Goal: Find specific page/section: Find specific page/section

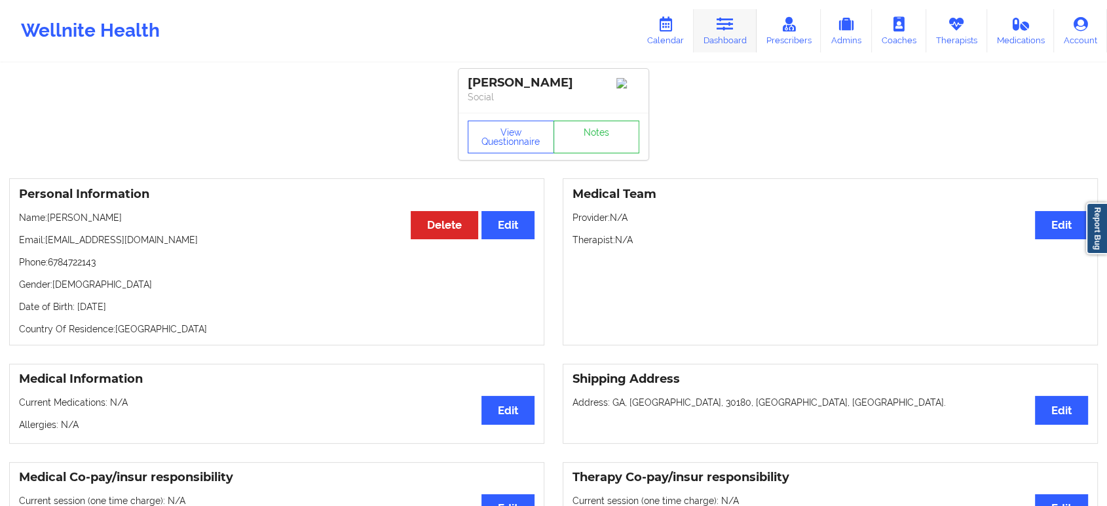
click at [713, 22] on link "Dashboard" at bounding box center [725, 30] width 63 height 43
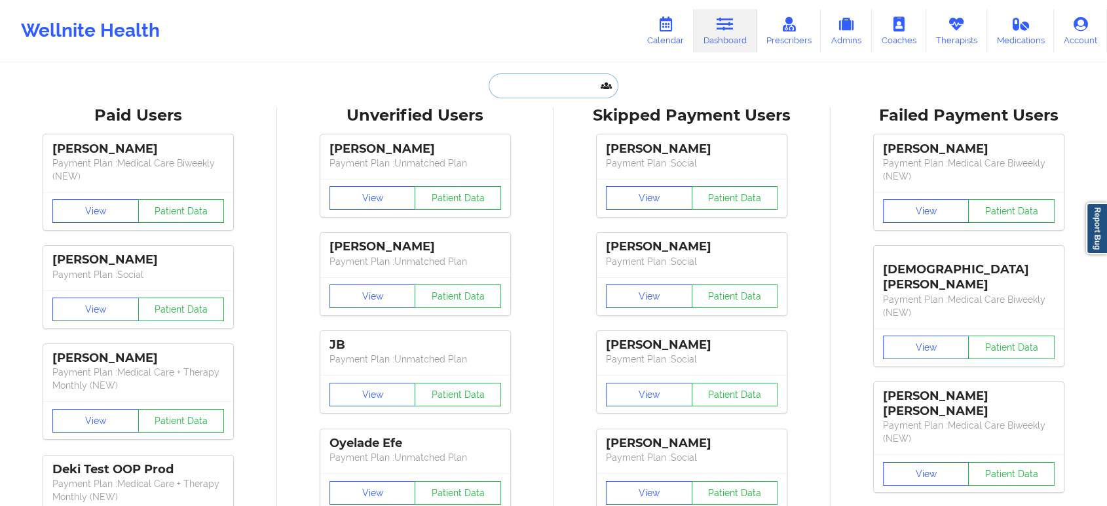
click at [557, 81] on input "text" at bounding box center [554, 85] width 130 height 25
paste input "FELICIA HUNTER"
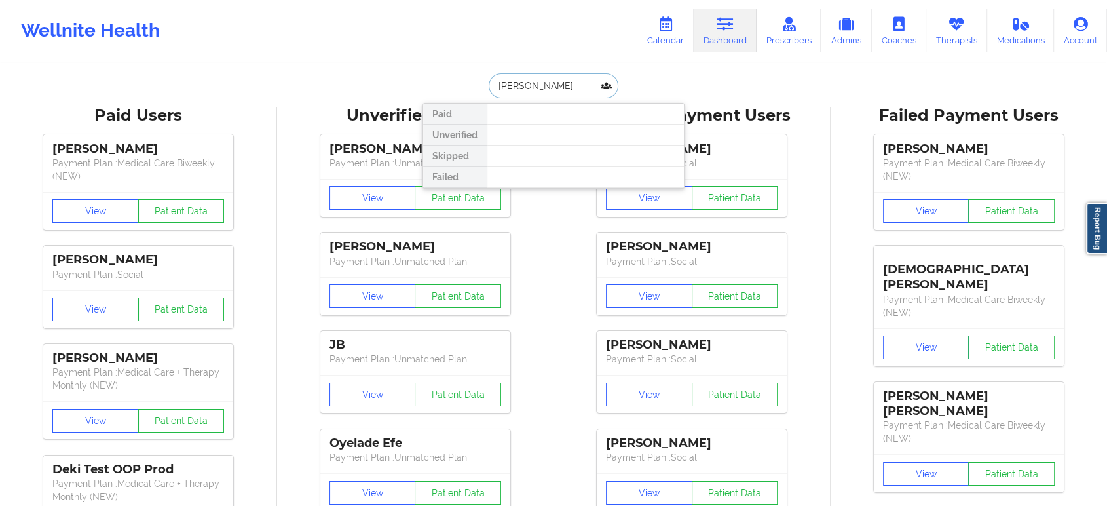
paste input "EFELICIA969@GMAIL.COM"
type input "EFELICIA969@GMAIL.COM"
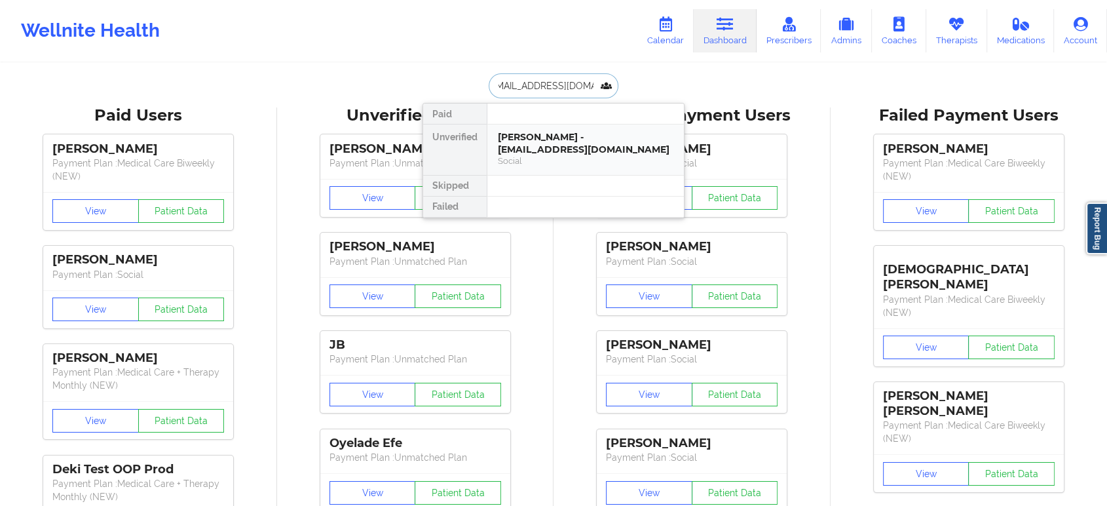
click at [578, 158] on div "Social" at bounding box center [586, 160] width 176 height 11
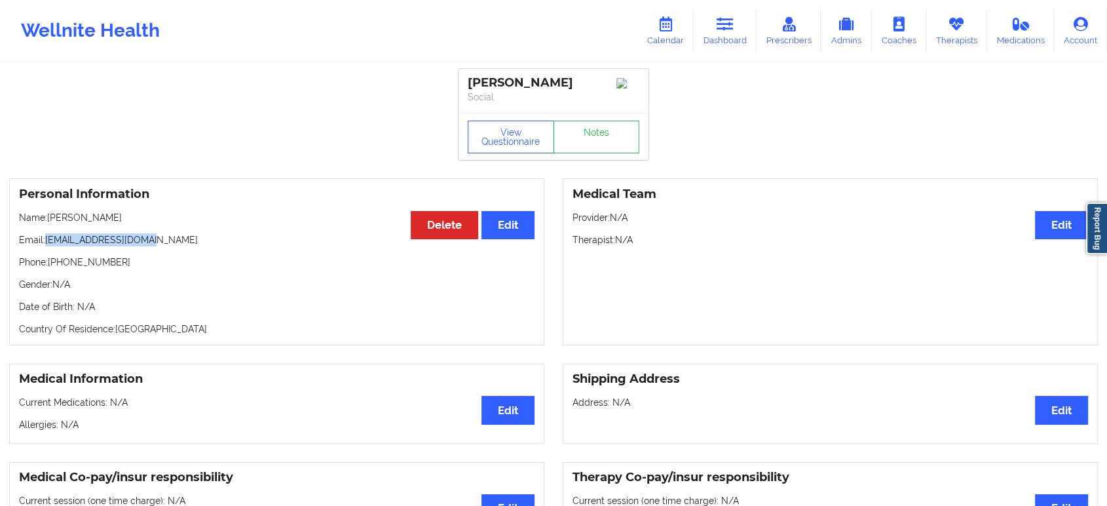
drag, startPoint x: 149, startPoint y: 253, endPoint x: 47, endPoint y: 252, distance: 102.8
click at [45, 246] on p "Email: efelicia969@gmail.com" at bounding box center [276, 239] width 515 height 13
click at [152, 246] on p "Email: efelicia969@gmail.com" at bounding box center [276, 239] width 515 height 13
drag, startPoint x: 152, startPoint y: 255, endPoint x: 63, endPoint y: 256, distance: 89.1
click at [63, 246] on p "Email: efelicia969@gmail.com" at bounding box center [276, 239] width 515 height 13
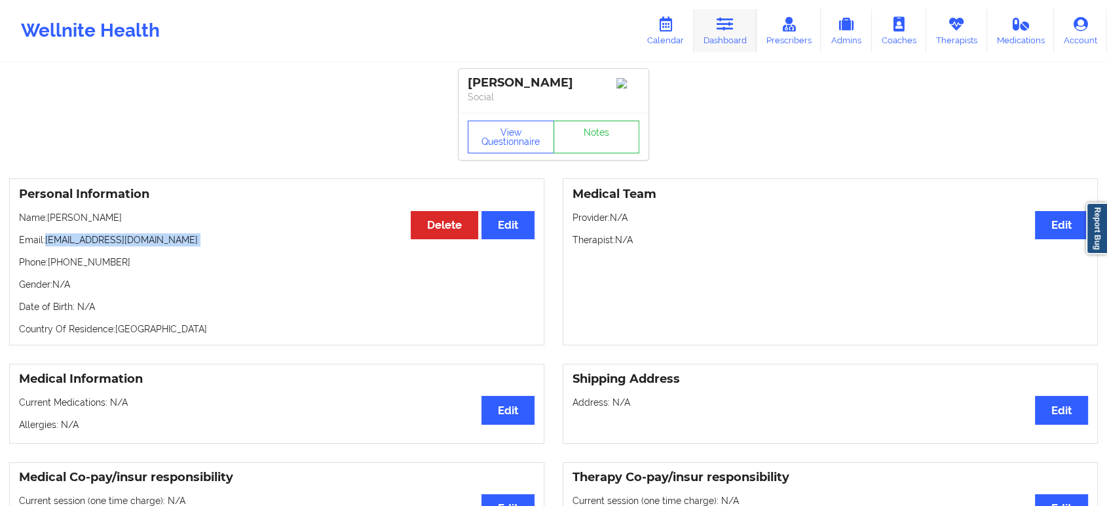
click at [715, 35] on link "Dashboard" at bounding box center [725, 30] width 63 height 43
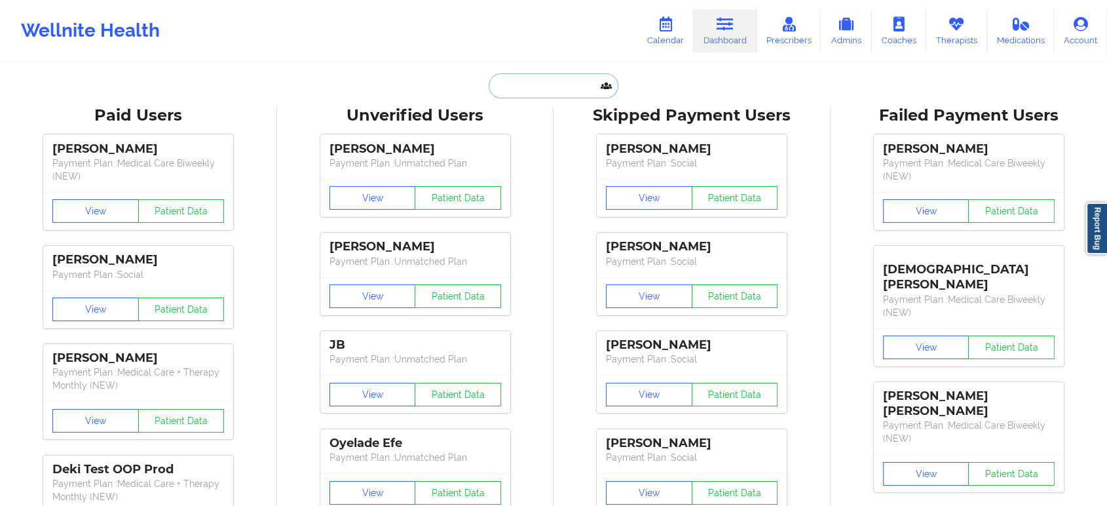
click at [535, 96] on input "text" at bounding box center [554, 85] width 130 height 25
paste input "KATHERINA VITA"
type input "KATHERINA VITA"
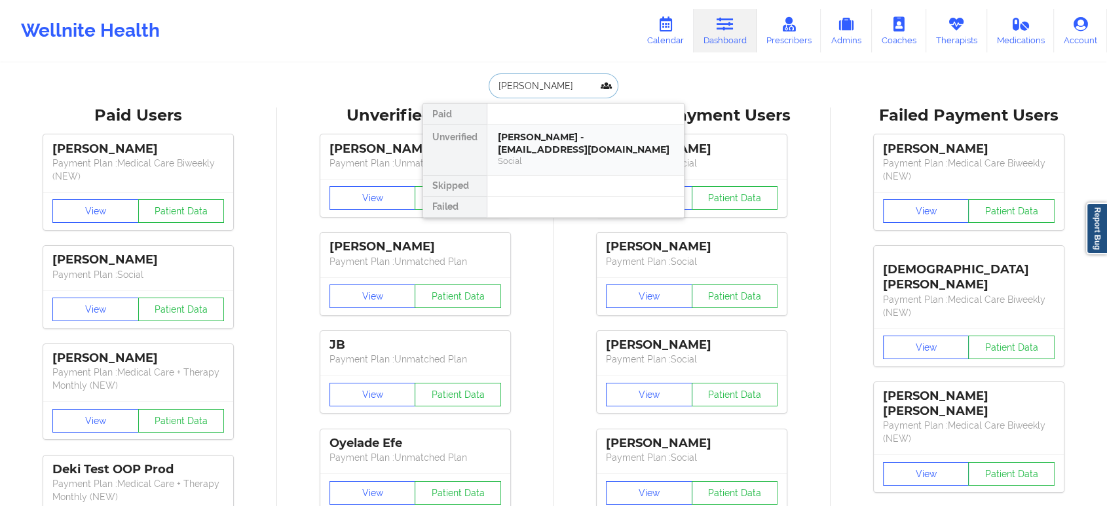
click at [578, 141] on div "Katherina Vita - ktvita14@gmail.com" at bounding box center [586, 143] width 176 height 24
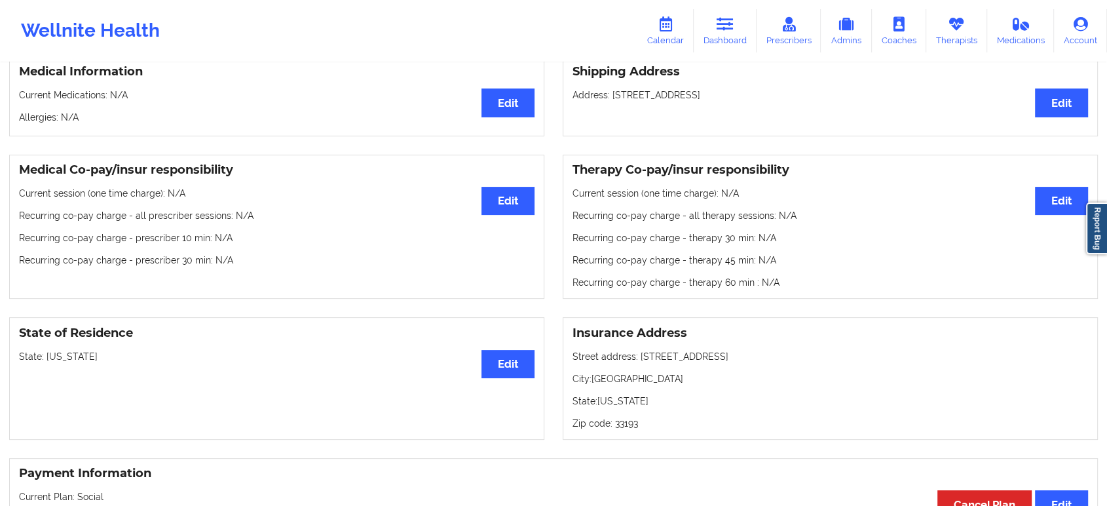
scroll to position [55, 0]
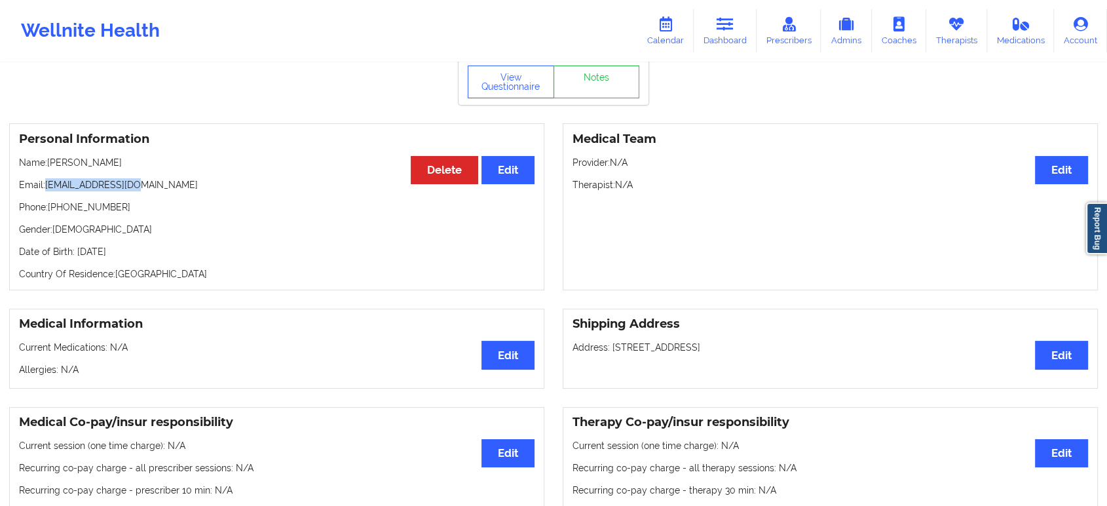
drag, startPoint x: 134, startPoint y: 191, endPoint x: 47, endPoint y: 185, distance: 87.3
click at [47, 185] on p "Email: ktvita14@gmail.com" at bounding box center [276, 184] width 515 height 13
copy p "ktvita14@gmail.com"
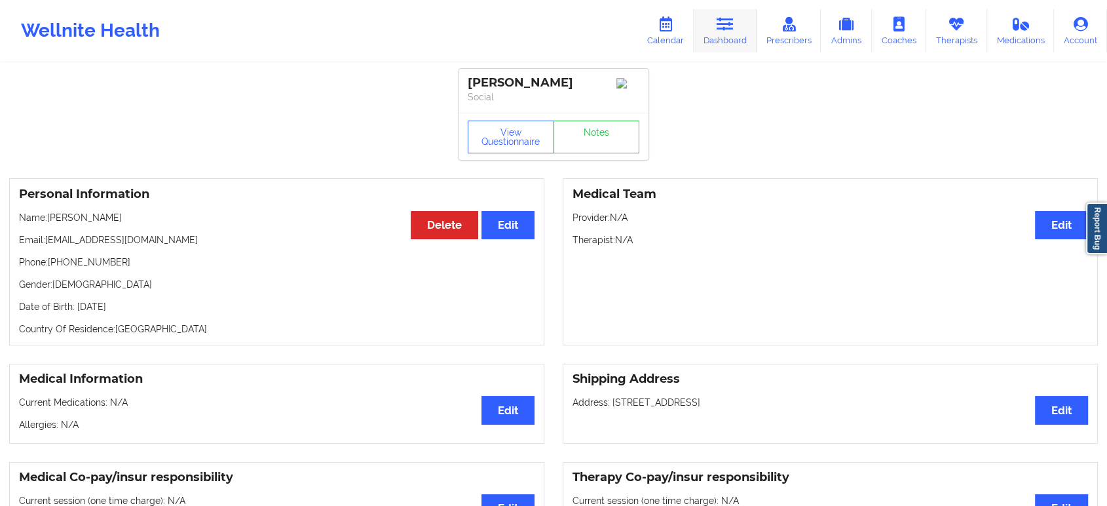
click at [723, 31] on icon at bounding box center [725, 24] width 17 height 14
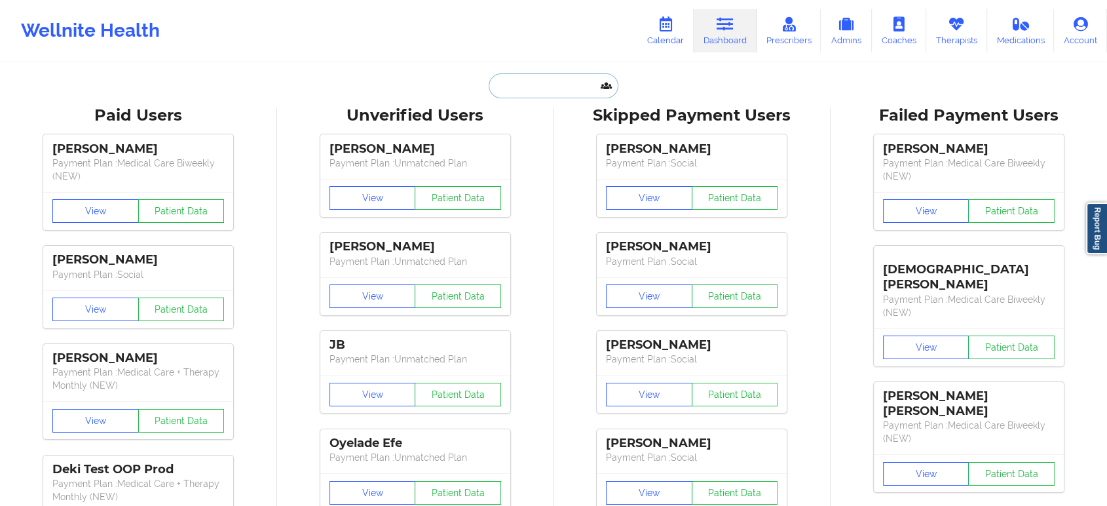
click at [548, 88] on input "text" at bounding box center [554, 85] width 130 height 25
paste input "MAXKRAUSHAAR@HOTMAIL.COM"
type input "MAXKRAUSHAAR@HOTMAIL.COM"
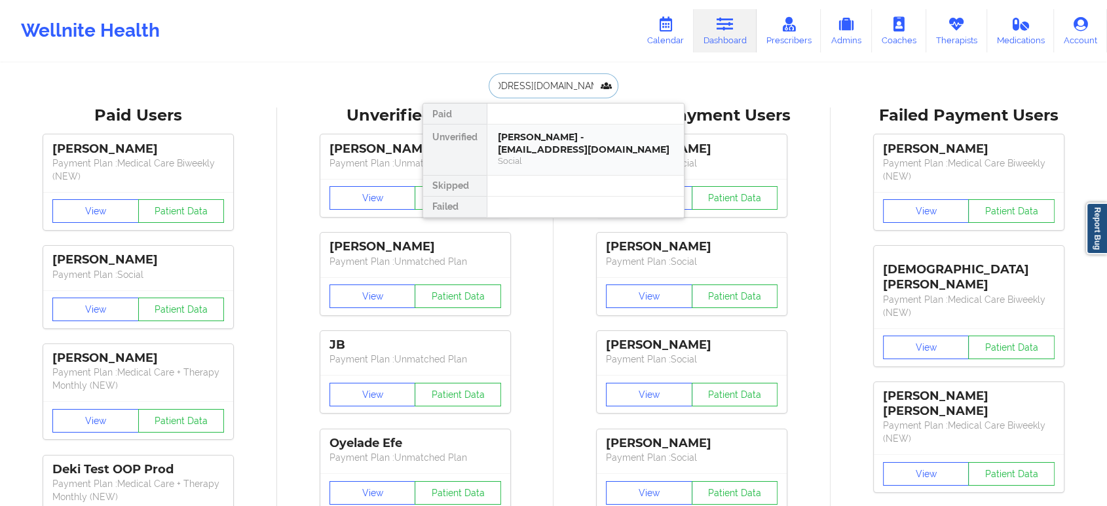
click at [578, 135] on div "Max Andres Kraushaar - maxkraushaar@hotmail.com" at bounding box center [586, 143] width 176 height 24
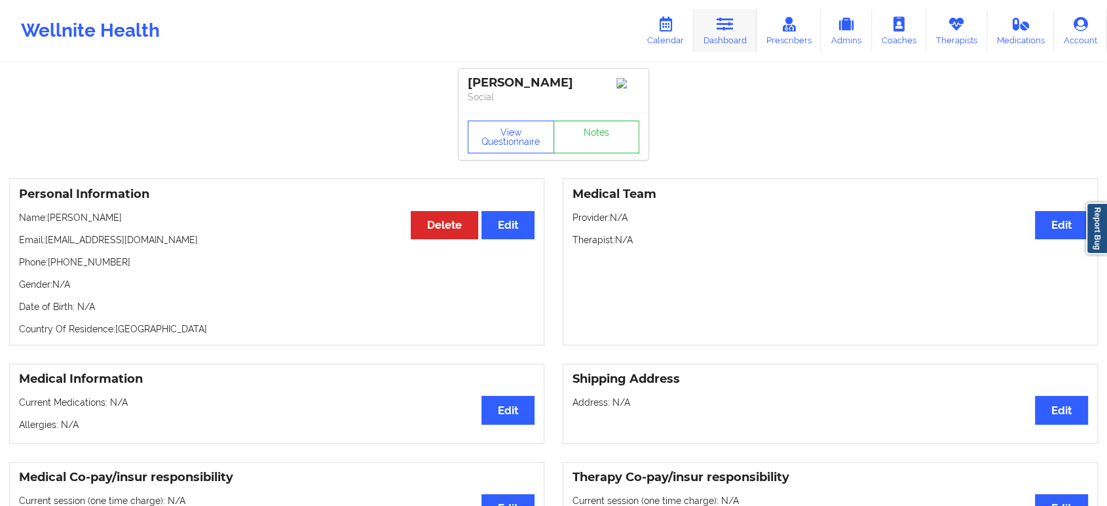
click at [722, 28] on icon at bounding box center [725, 24] width 17 height 14
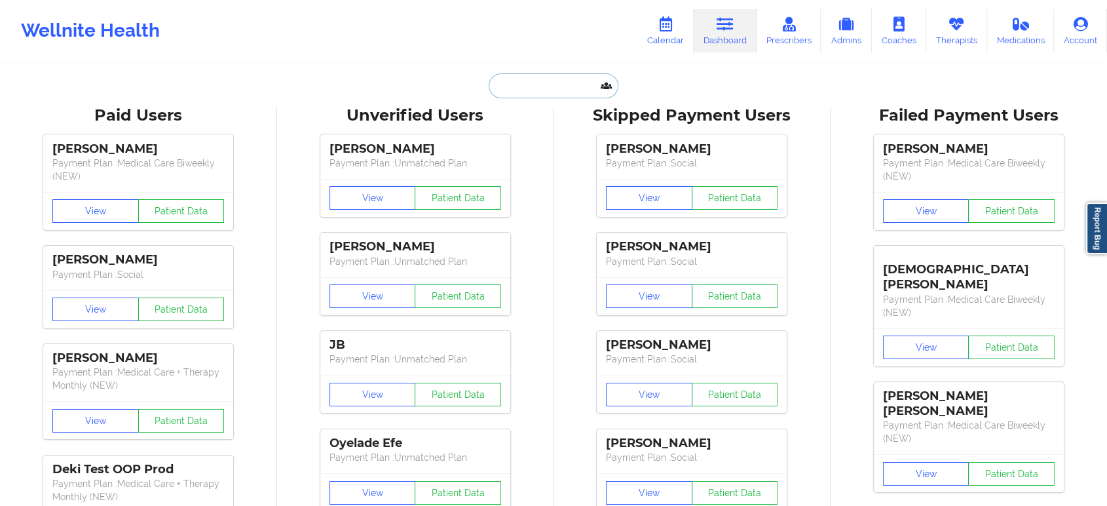
click at [577, 89] on input "text" at bounding box center [554, 85] width 130 height 25
paste input "Nicholas Ruebel"
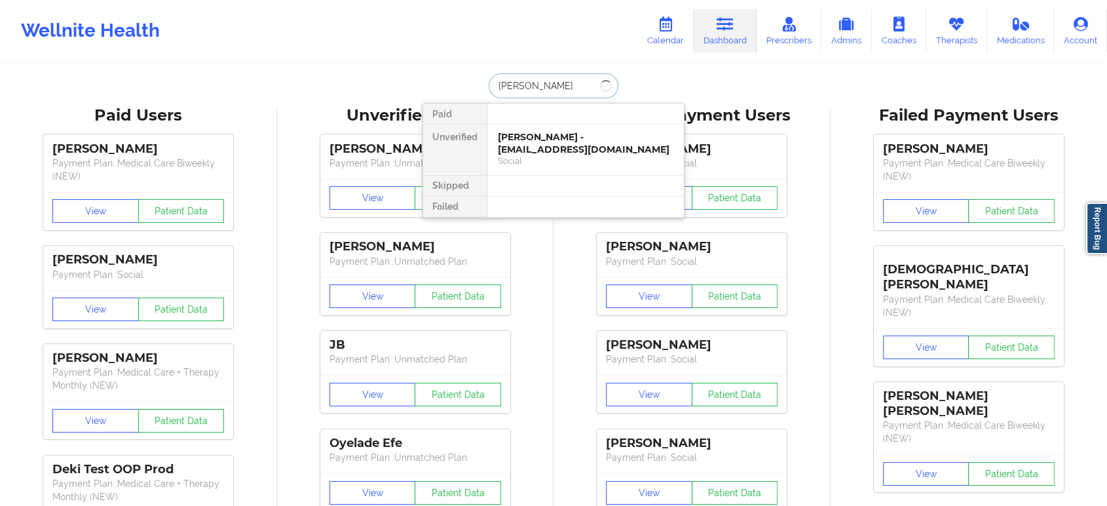
type input "Nicholas Ruebel"
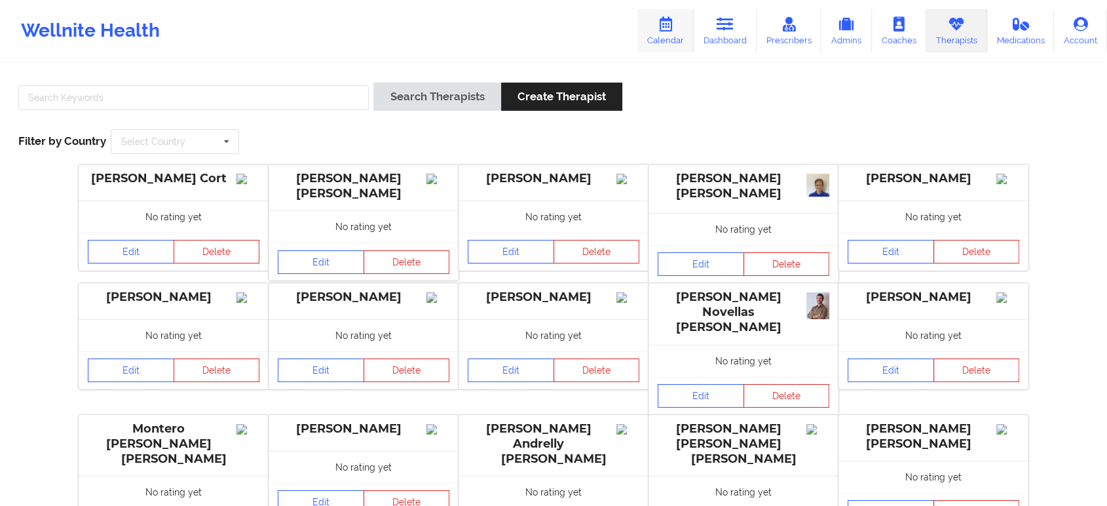
drag, startPoint x: 0, startPoint y: 0, endPoint x: 668, endPoint y: 35, distance: 669.0
click at [668, 35] on link "Calendar" at bounding box center [665, 30] width 56 height 43
